Goal: Find specific page/section

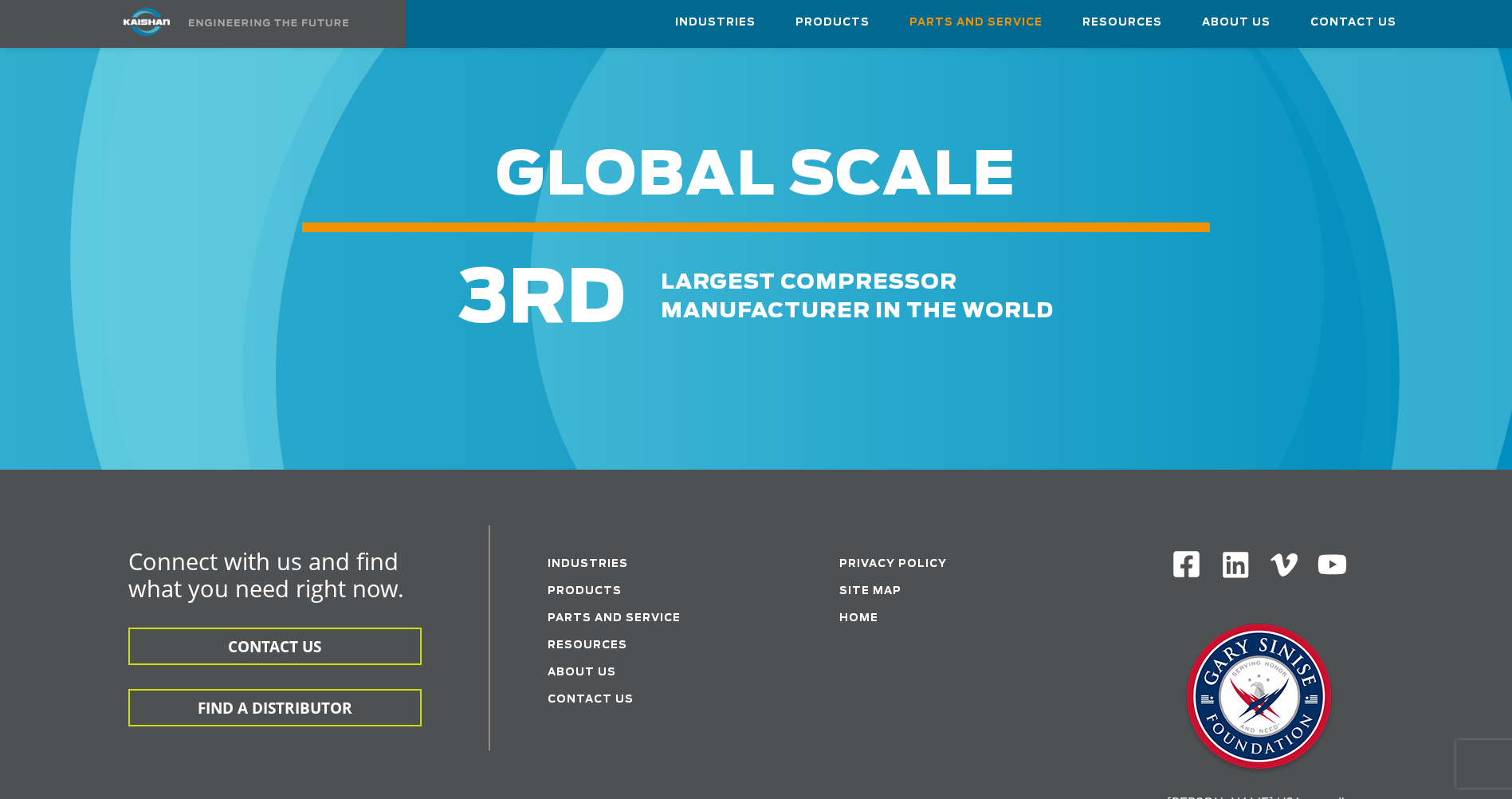
scroll to position [1914, 0]
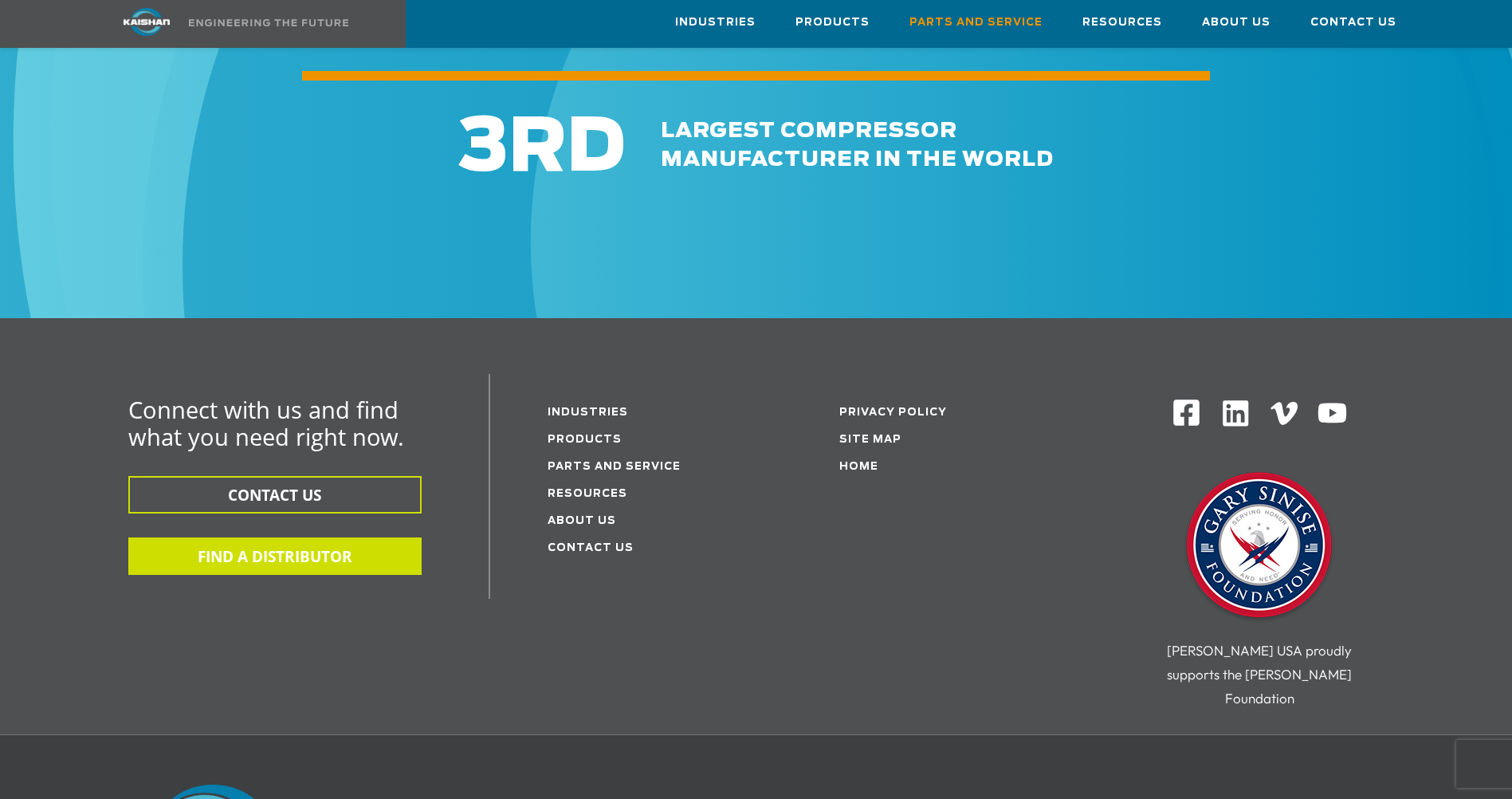
click at [281, 538] on button "FIND A DISTRIBUTOR" at bounding box center [275, 557] width 294 height 38
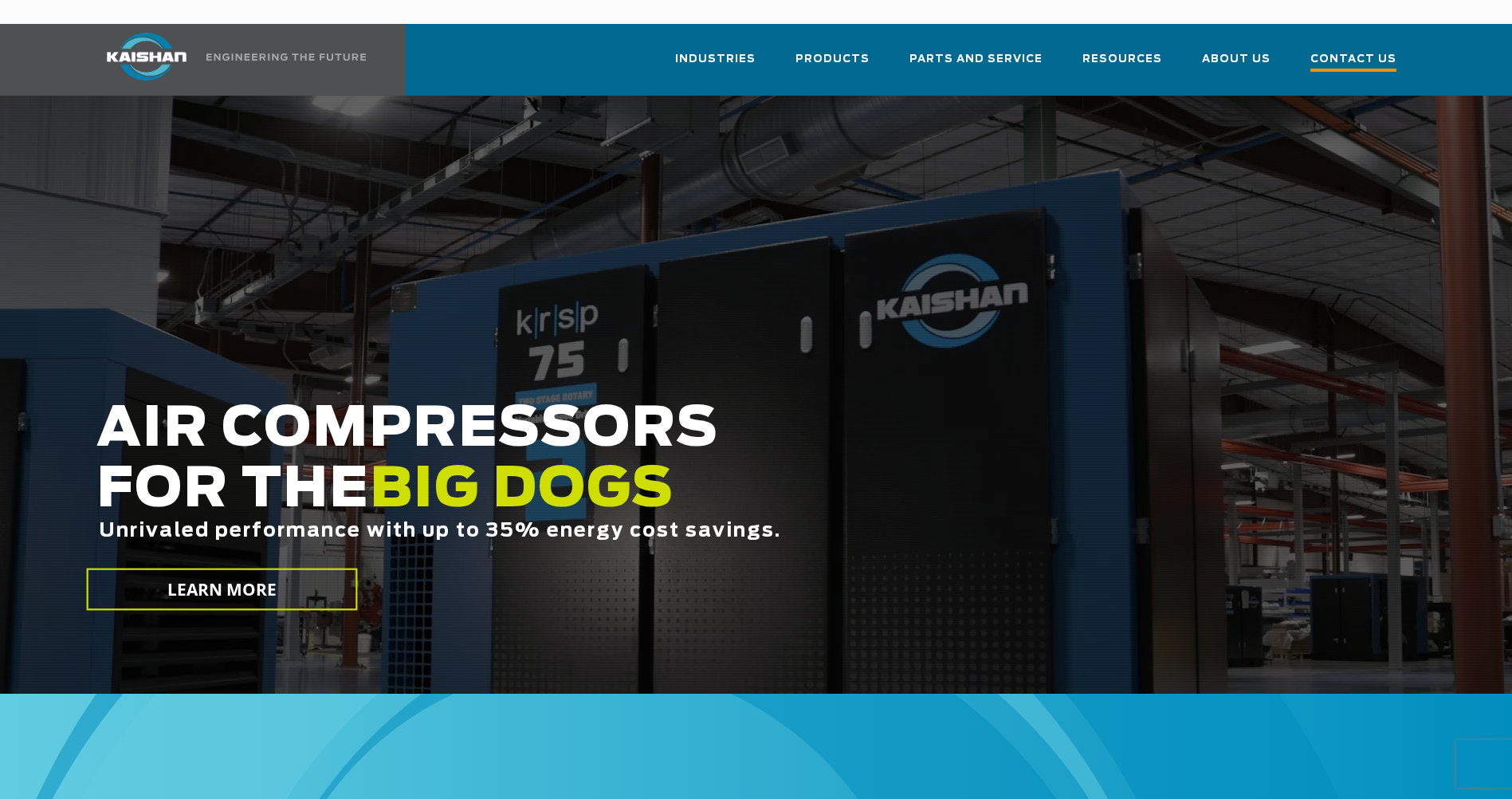
click at [1348, 51] on span "Contact Us" at bounding box center [1354, 61] width 86 height 21
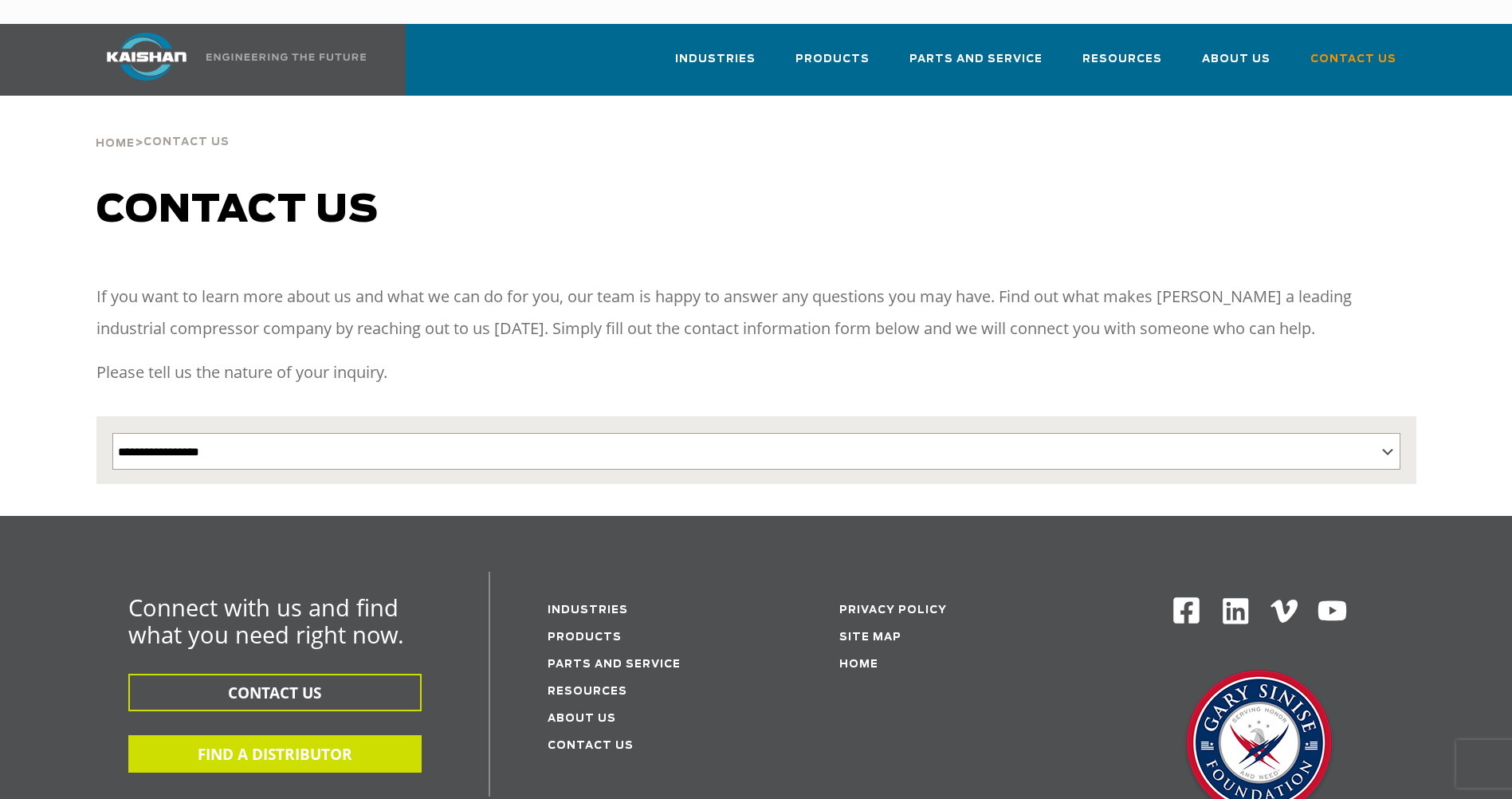
click at [281, 735] on button "FIND A DISTRIBUTOR" at bounding box center [275, 754] width 294 height 38
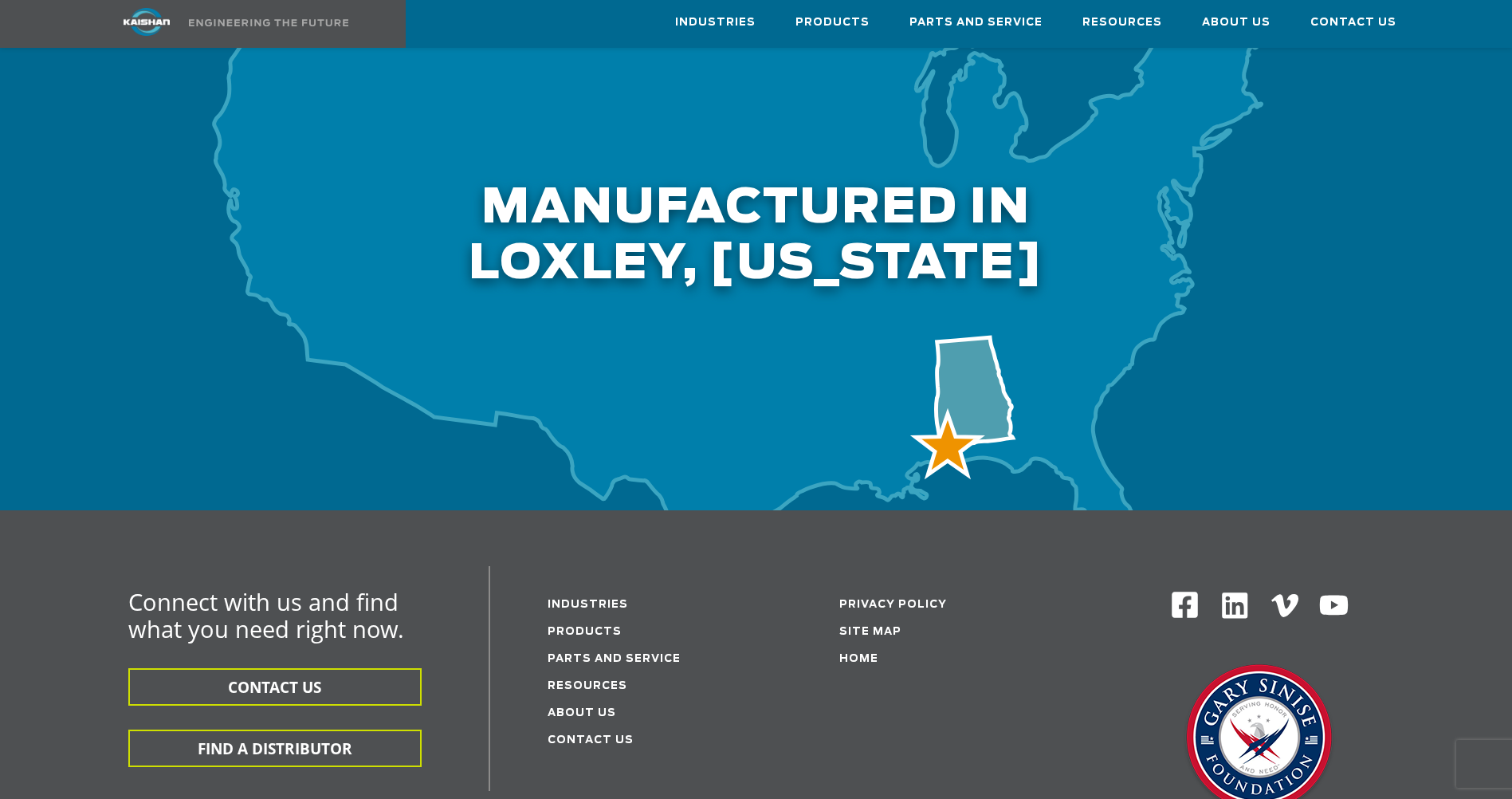
scroll to position [4944, 0]
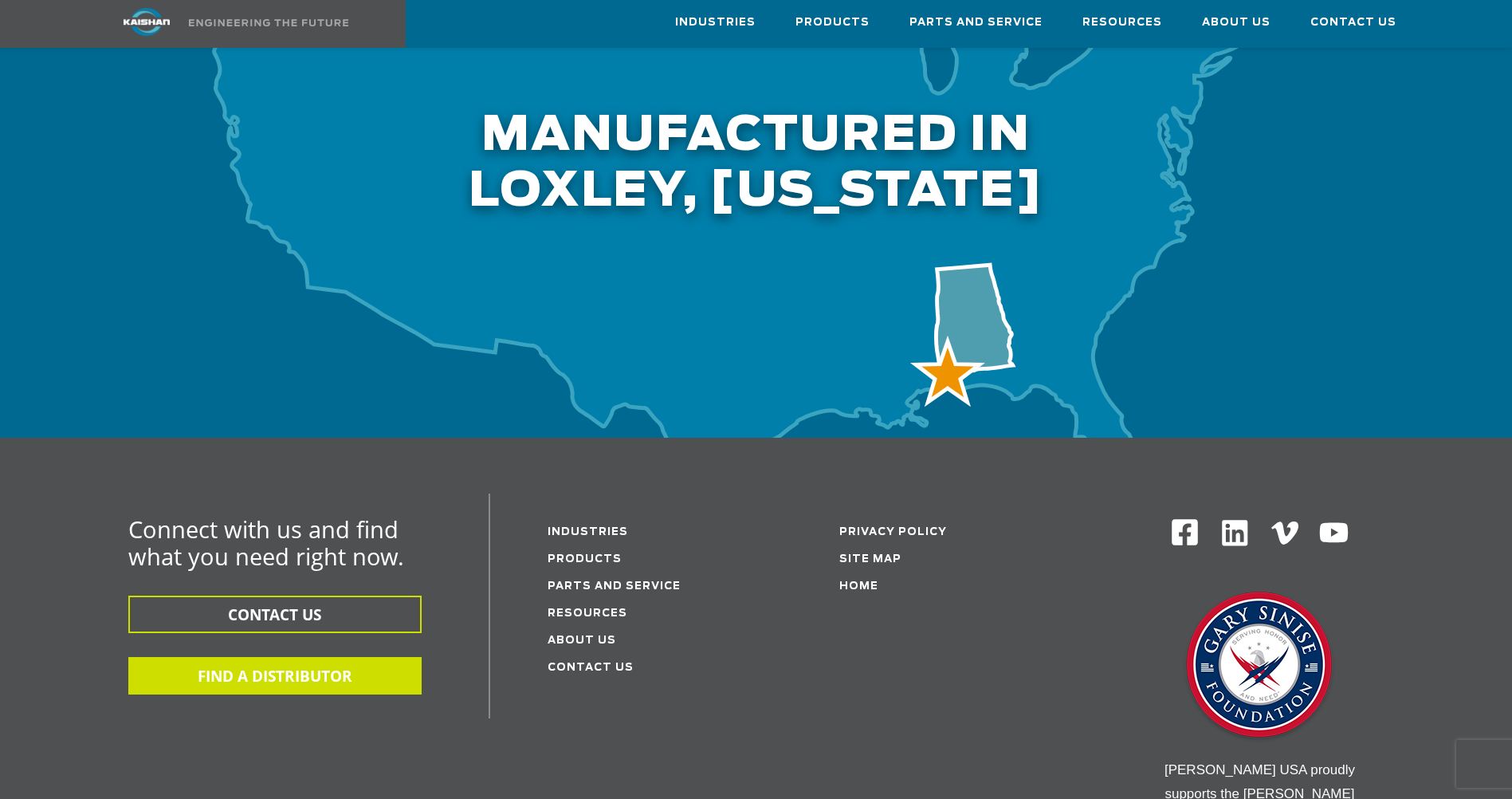
click at [270, 657] on button "FIND A DISTRIBUTOR" at bounding box center [275, 676] width 294 height 38
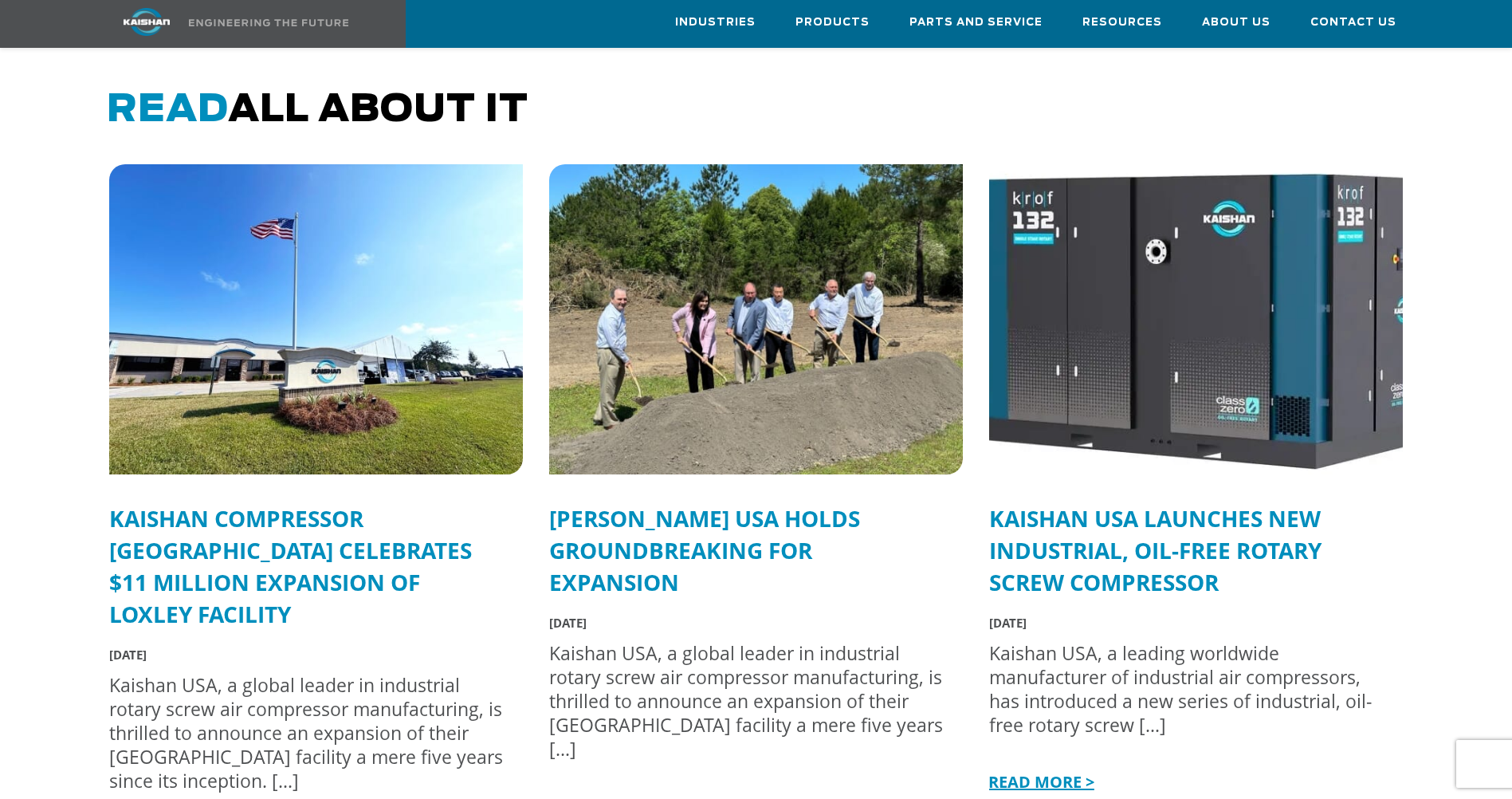
scroll to position [3748, 0]
